Goal: Task Accomplishment & Management: Use online tool/utility

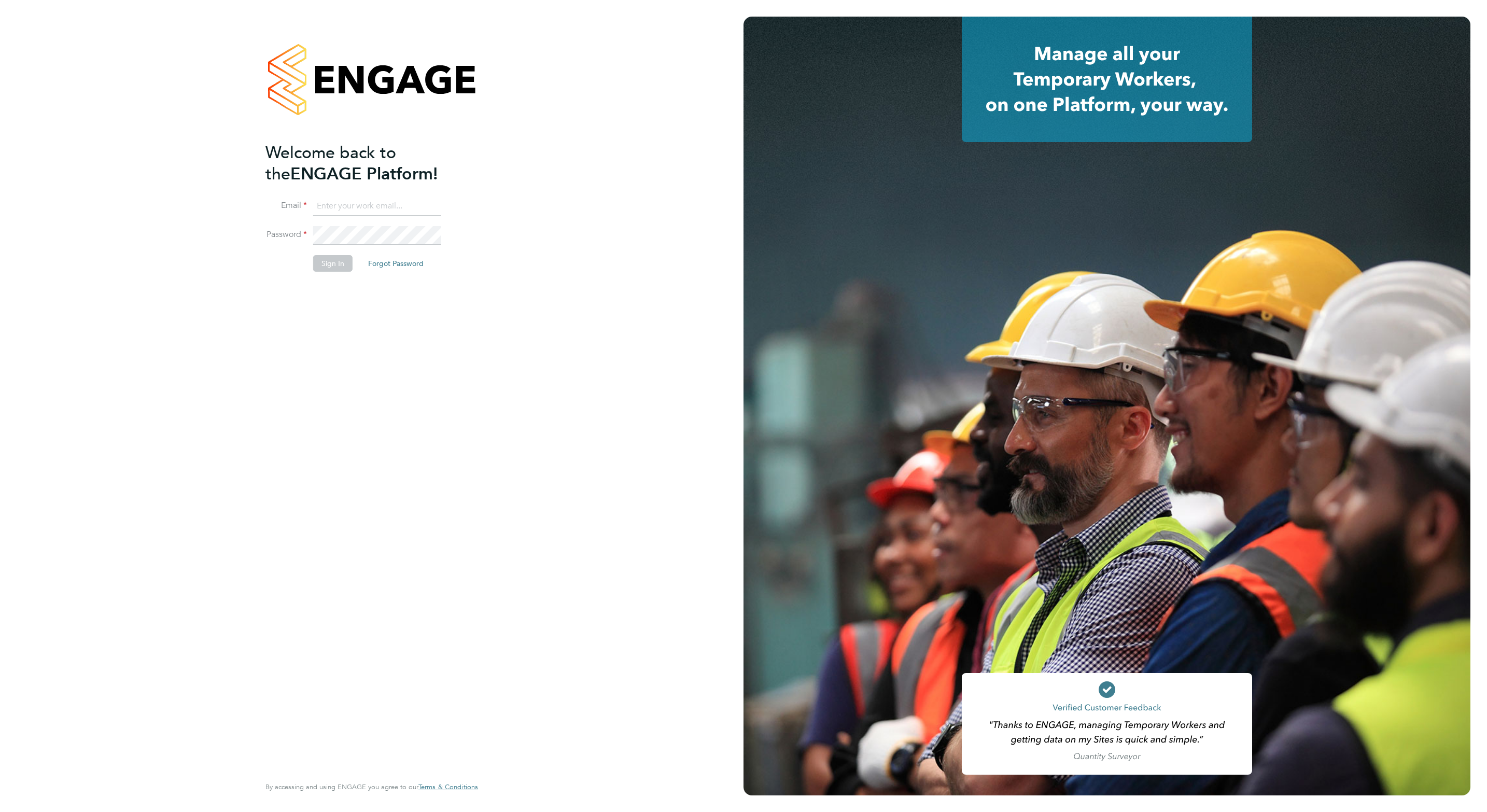
type input "[PERSON_NAME][EMAIL_ADDRESS][DOMAIN_NAME]"
click at [337, 264] on button "Sign In" at bounding box center [333, 263] width 39 height 17
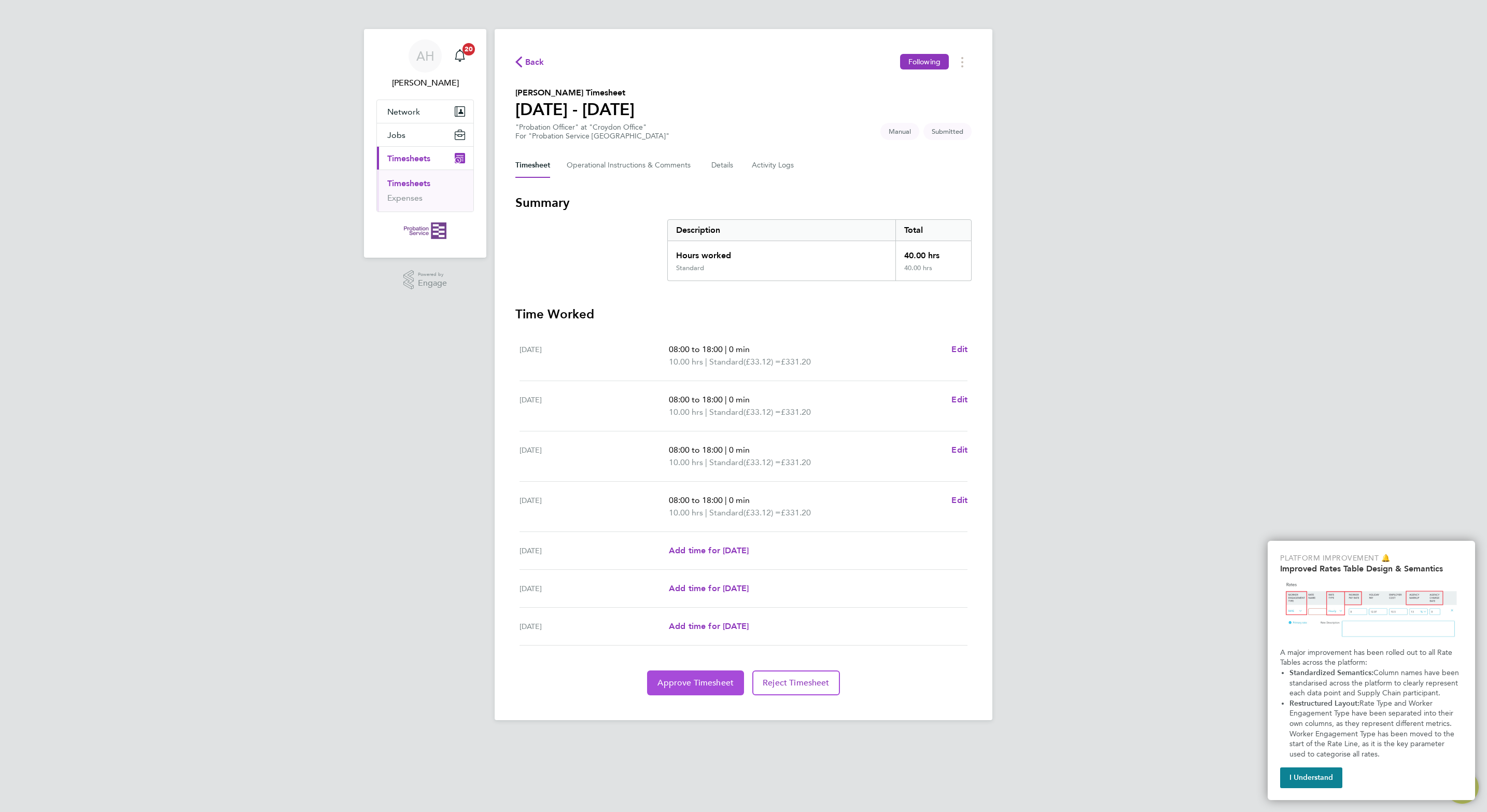
click at [709, 687] on span "Approve Timesheet" at bounding box center [696, 683] width 76 height 10
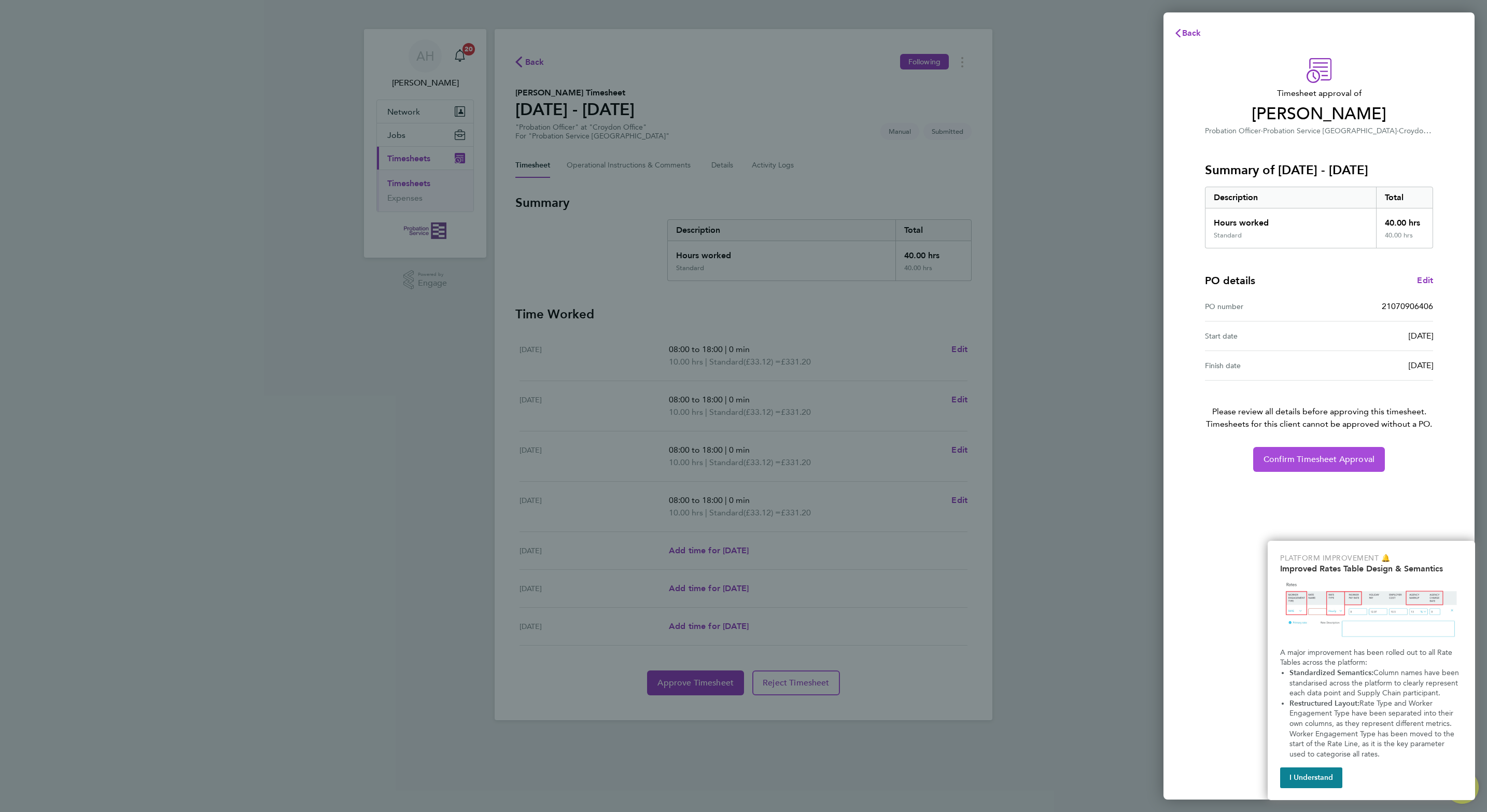
click at [1306, 462] on span "Confirm Timesheet Approval" at bounding box center [1319, 459] width 111 height 10
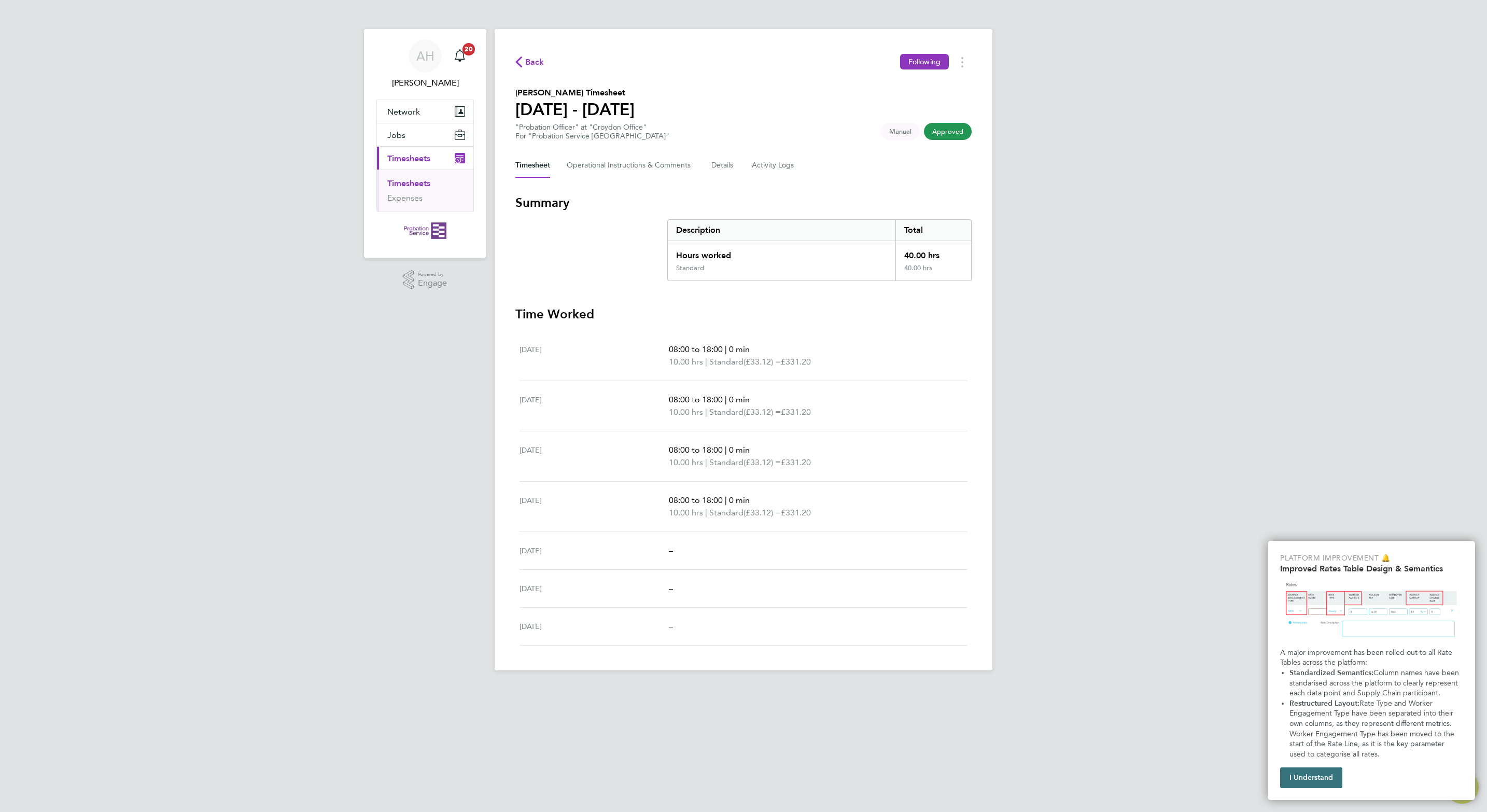
click at [1310, 776] on button "I Understand" at bounding box center [1312, 777] width 62 height 21
